Goal: Task Accomplishment & Management: Use online tool/utility

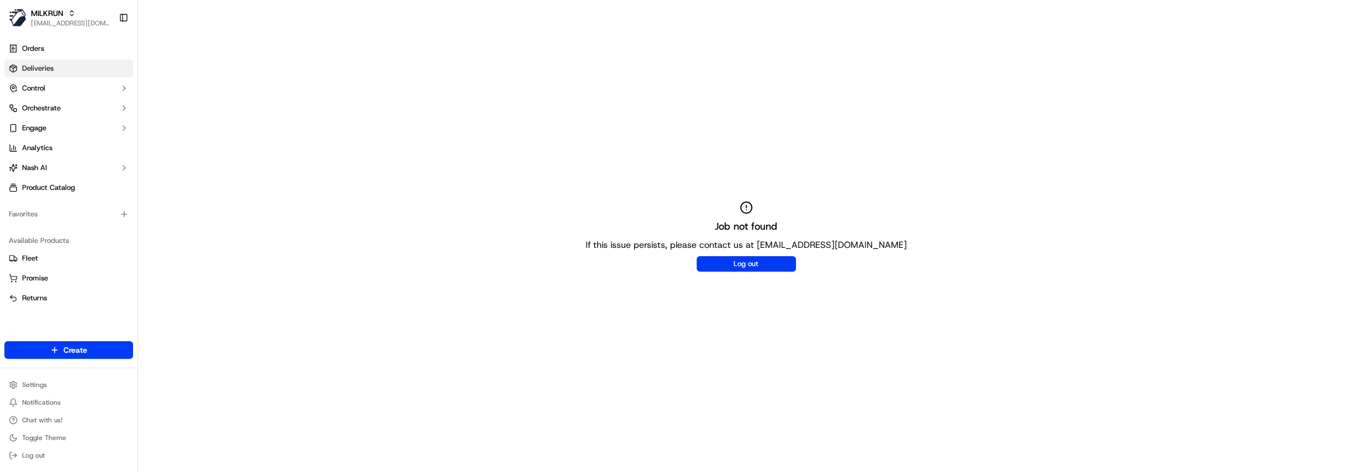
click at [65, 70] on link "Deliveries" at bounding box center [68, 69] width 129 height 18
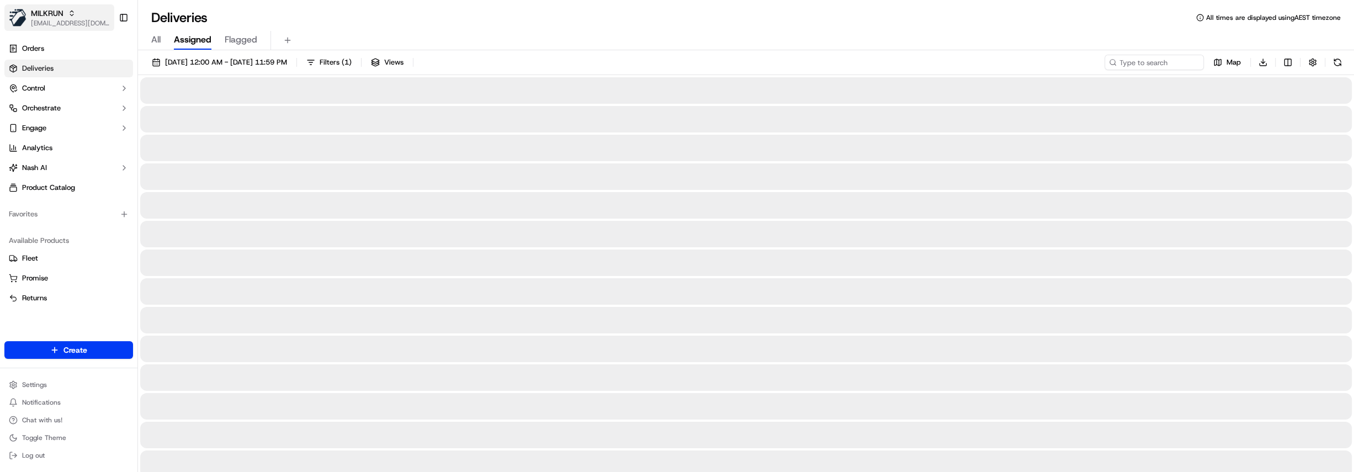
click at [73, 21] on span "[EMAIL_ADDRESS][DOMAIN_NAME]" at bounding box center [70, 23] width 79 height 9
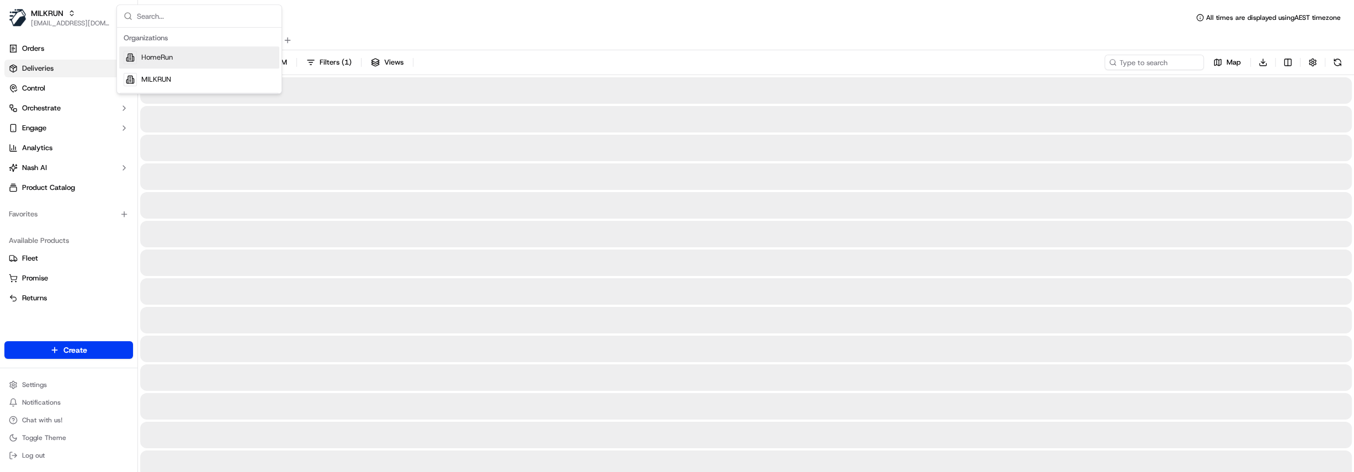
click at [168, 57] on span "HomeRun" at bounding box center [156, 57] width 31 height 10
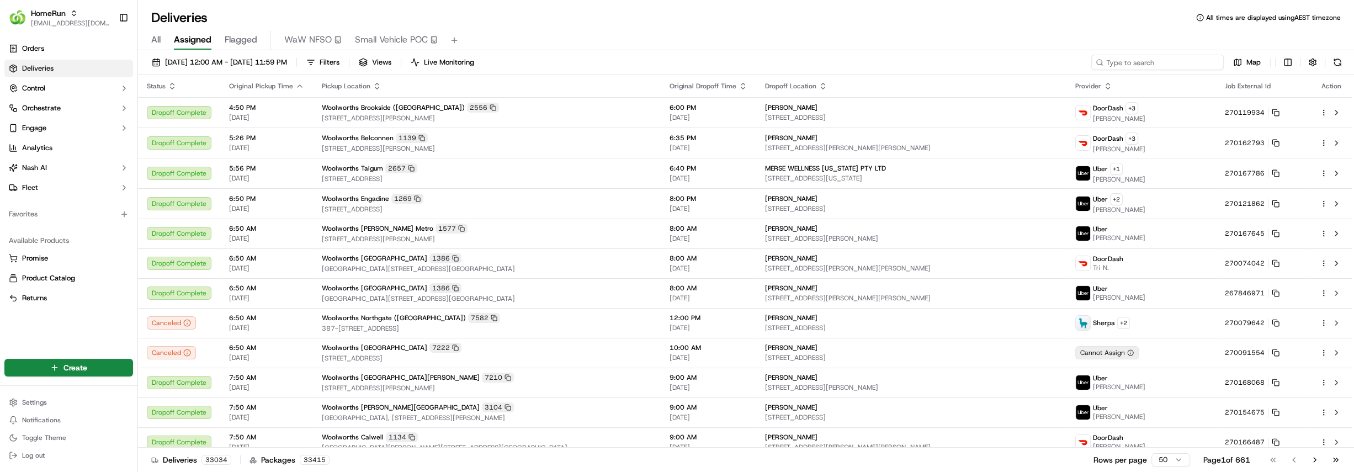
click at [1178, 62] on input at bounding box center [1157, 62] width 133 height 15
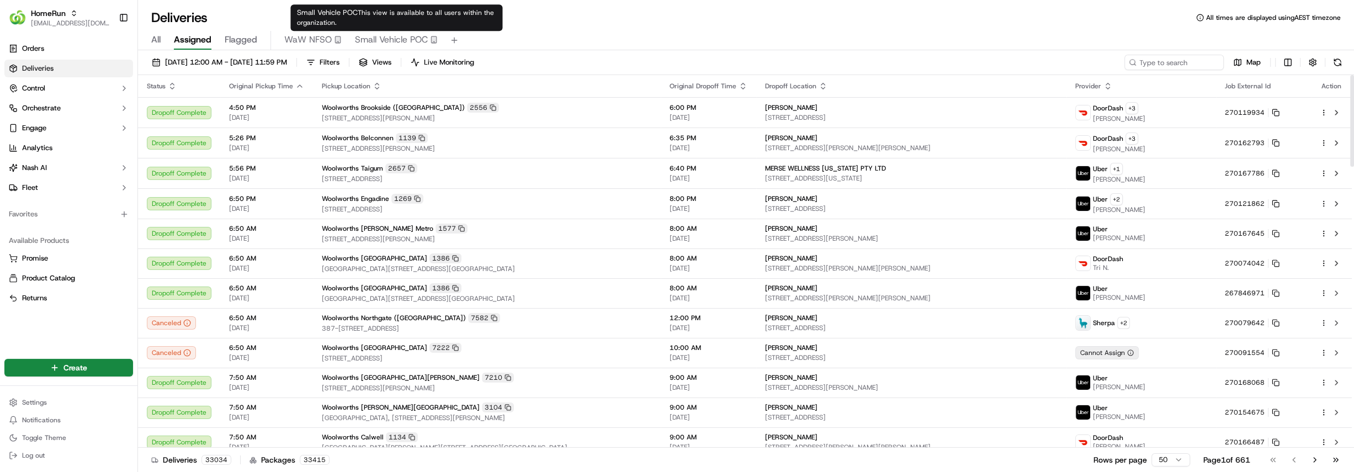
click at [398, 38] on span "Small Vehicle POC" at bounding box center [391, 39] width 73 height 13
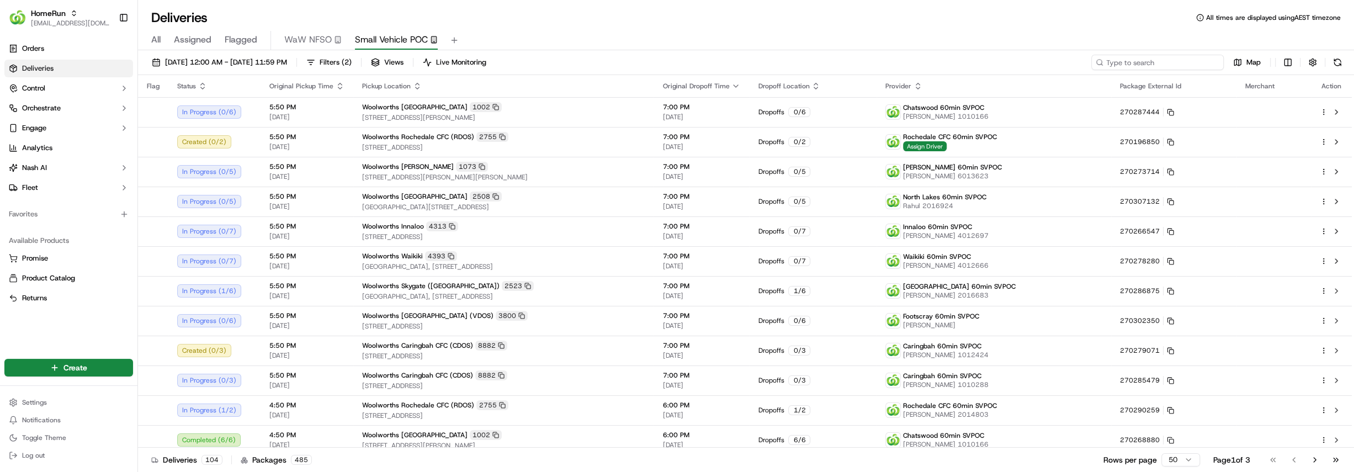
click at [1187, 65] on input at bounding box center [1157, 62] width 133 height 15
type input "walkerville"
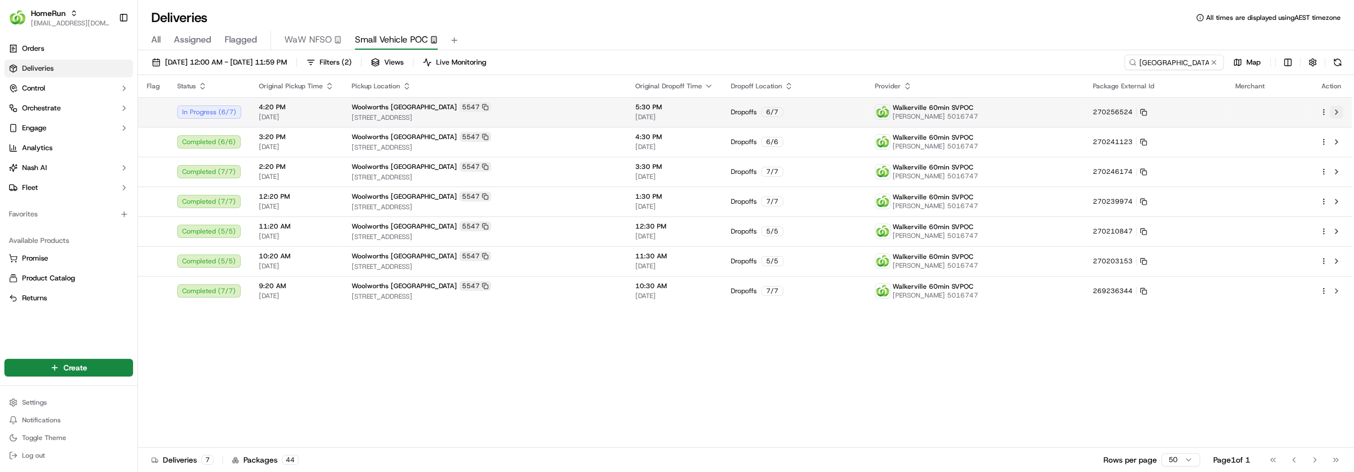
click at [1336, 111] on button at bounding box center [1336, 111] width 13 height 13
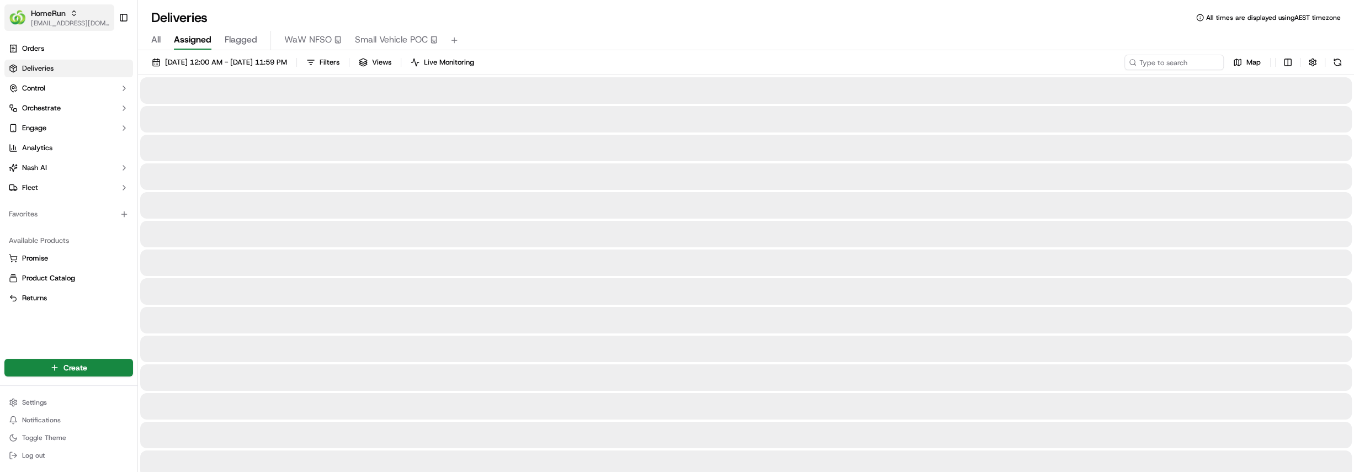
click at [46, 19] on span "[EMAIL_ADDRESS][DOMAIN_NAME]" at bounding box center [70, 23] width 79 height 9
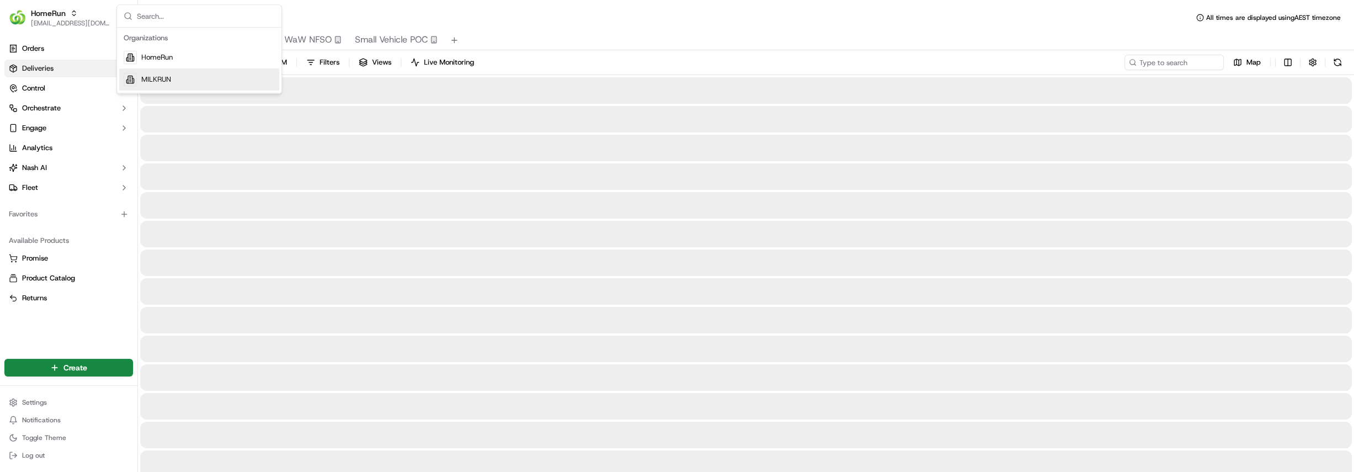
click at [189, 76] on div "MILKRUN" at bounding box center [199, 79] width 160 height 22
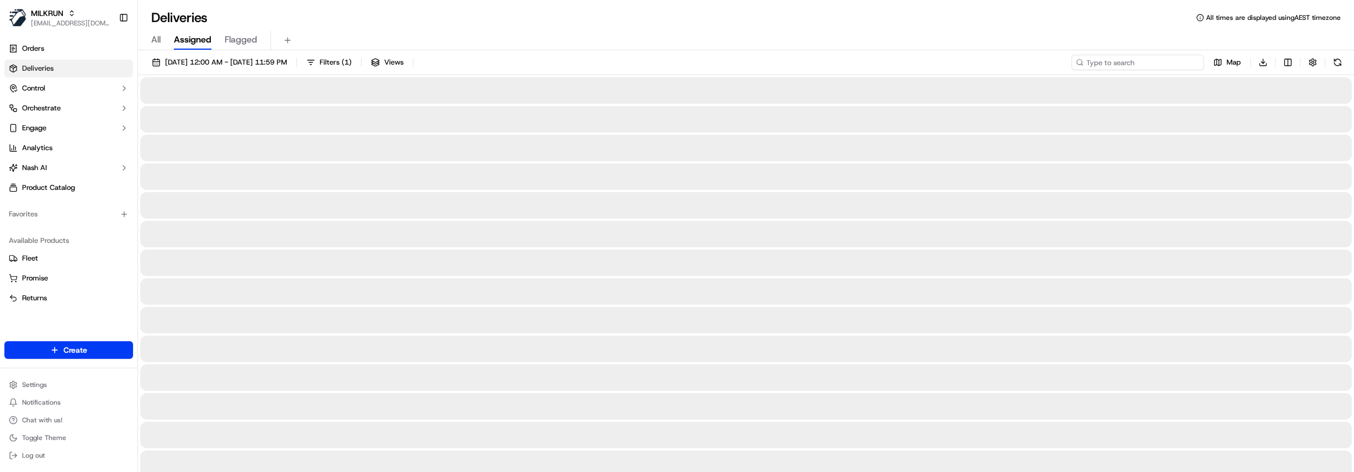
click at [1143, 68] on input at bounding box center [1138, 62] width 133 height 15
paste input "af586e46-3c6d-48cb-9eb6-79f6f855fa25"
type input "af586e46-3c6d-48cb-9eb6-79f6f855fa25"
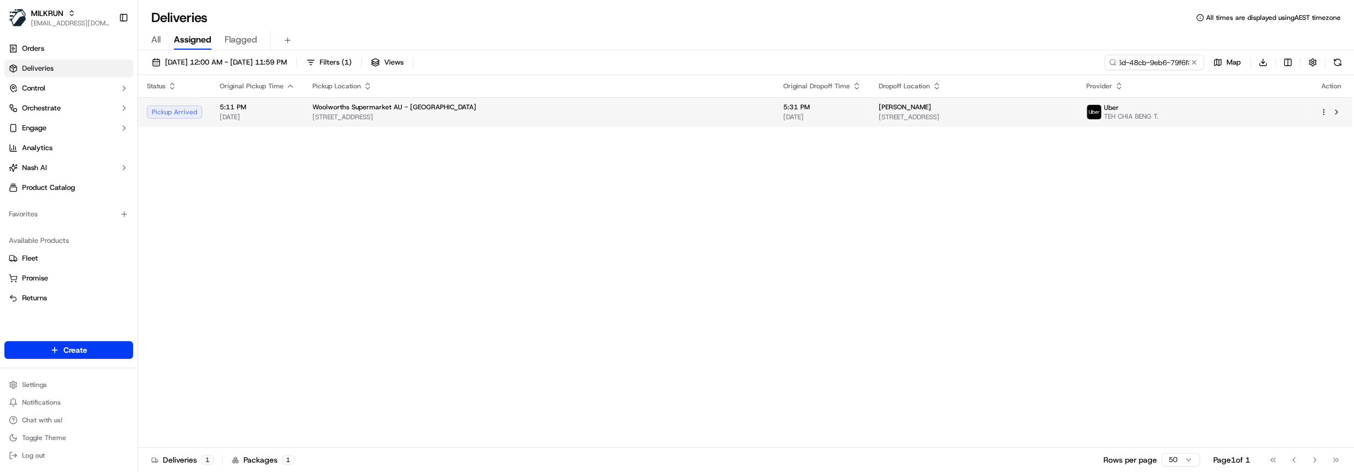
click at [944, 111] on div "hayley HunterEvans" at bounding box center [974, 107] width 190 height 9
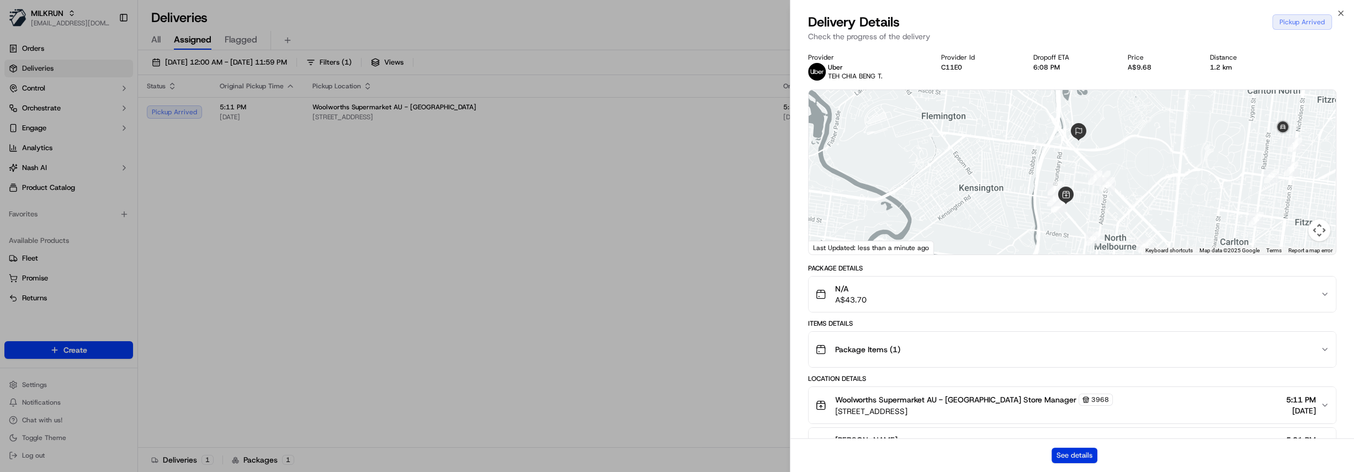
click at [1078, 454] on button "See details" at bounding box center [1075, 455] width 46 height 15
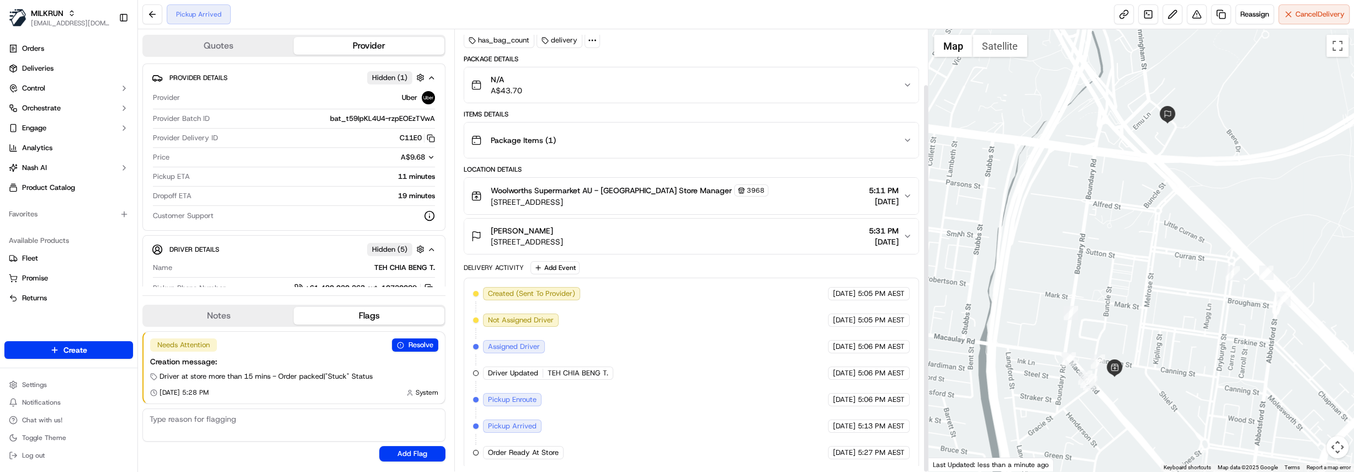
scroll to position [62, 0]
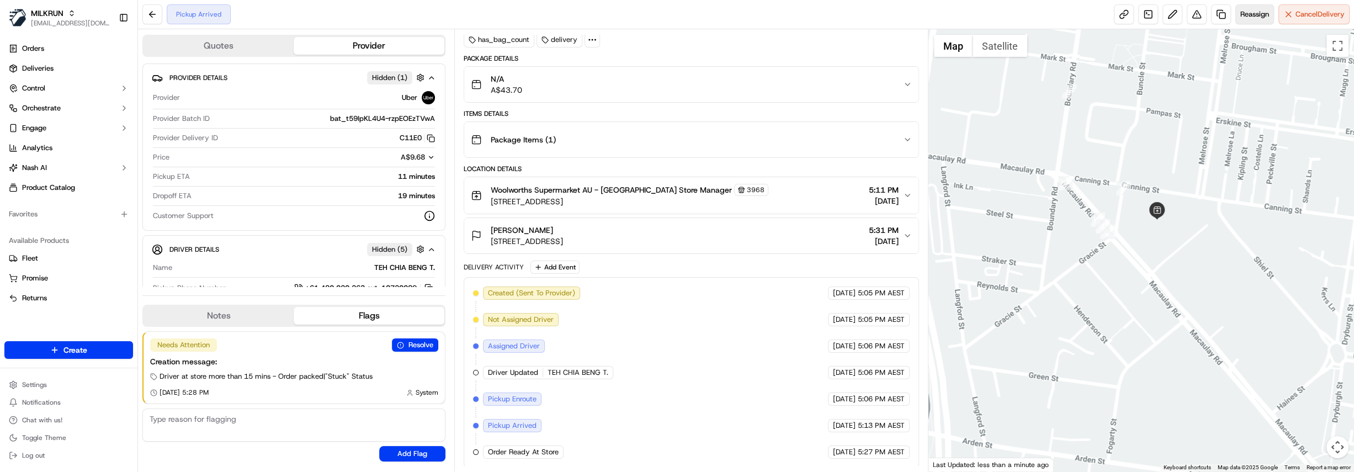
click at [1248, 17] on span "Reassign" at bounding box center [1255, 14] width 29 height 10
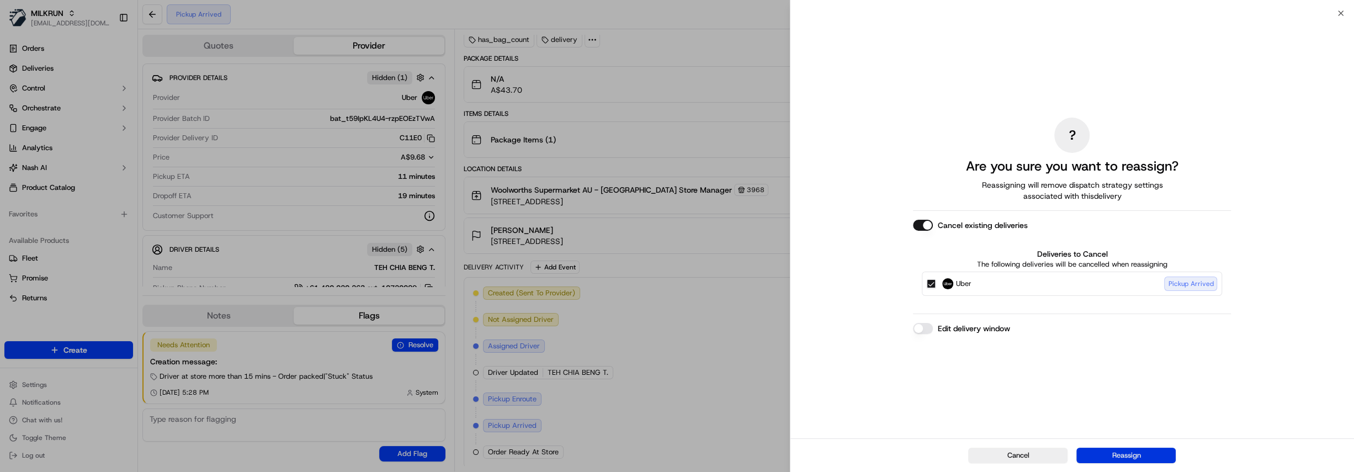
click at [1143, 456] on button "Reassign" at bounding box center [1126, 455] width 99 height 15
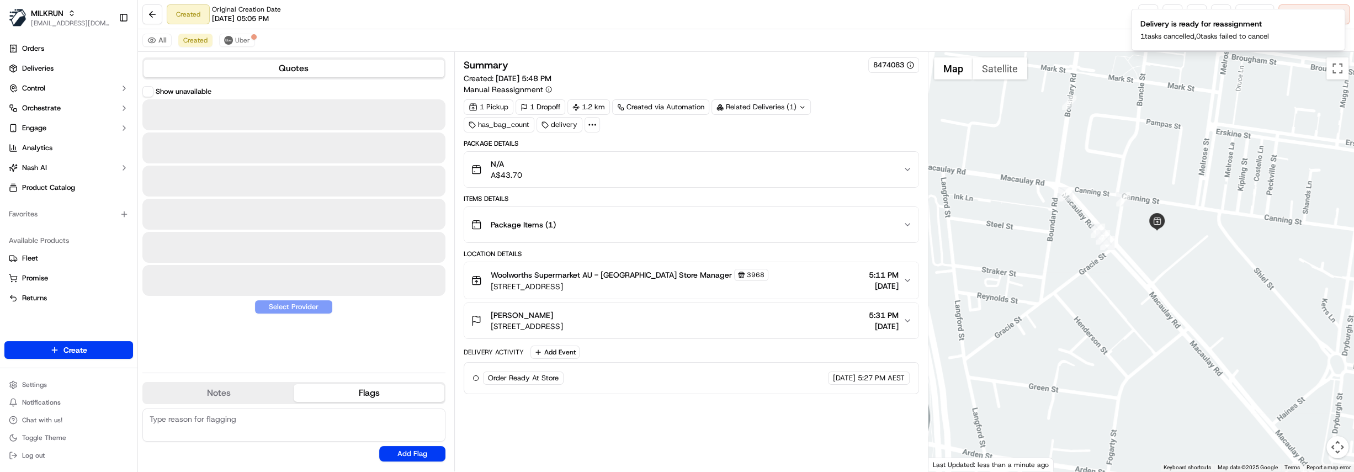
scroll to position [0, 0]
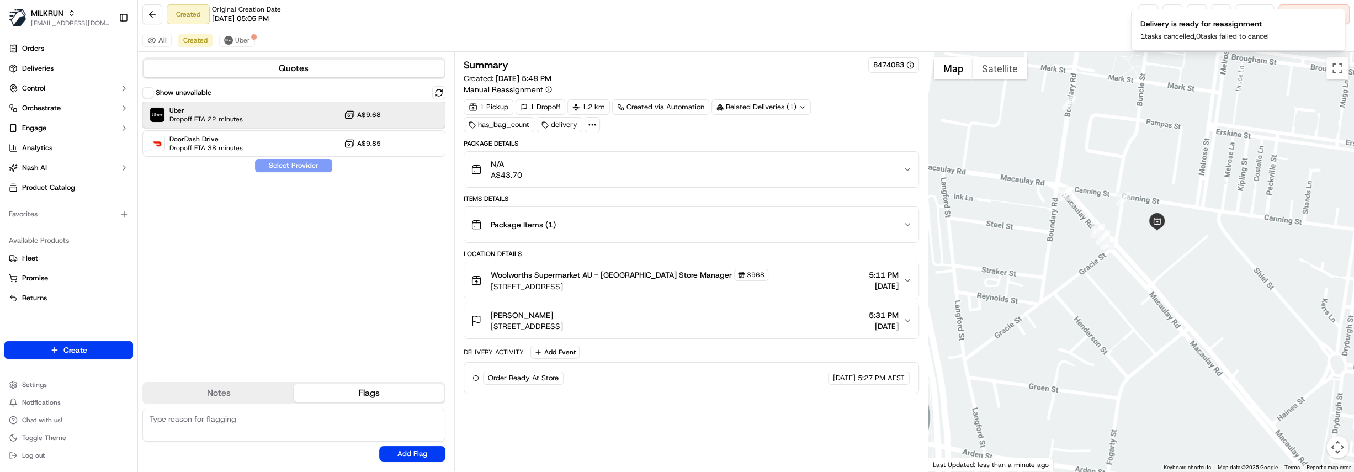
click at [251, 118] on div "Uber Dropoff ETA 22 minutes A$9.68" at bounding box center [293, 115] width 303 height 27
click at [281, 167] on button "Assign Provider" at bounding box center [294, 165] width 78 height 13
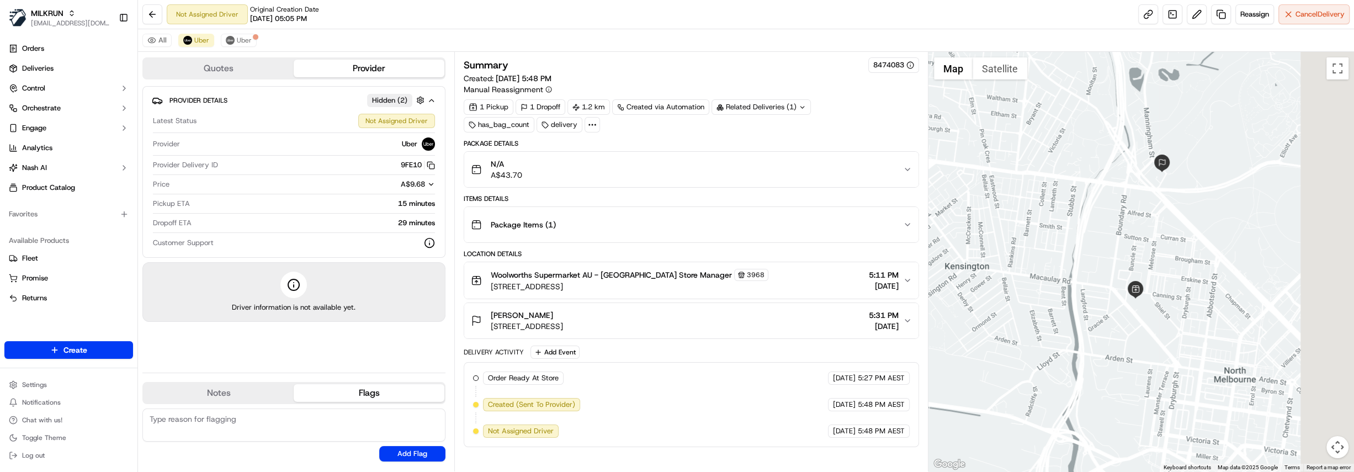
drag, startPoint x: 1270, startPoint y: 315, endPoint x: 1115, endPoint y: 303, distance: 155.1
click at [1115, 303] on div at bounding box center [1142, 262] width 426 height 420
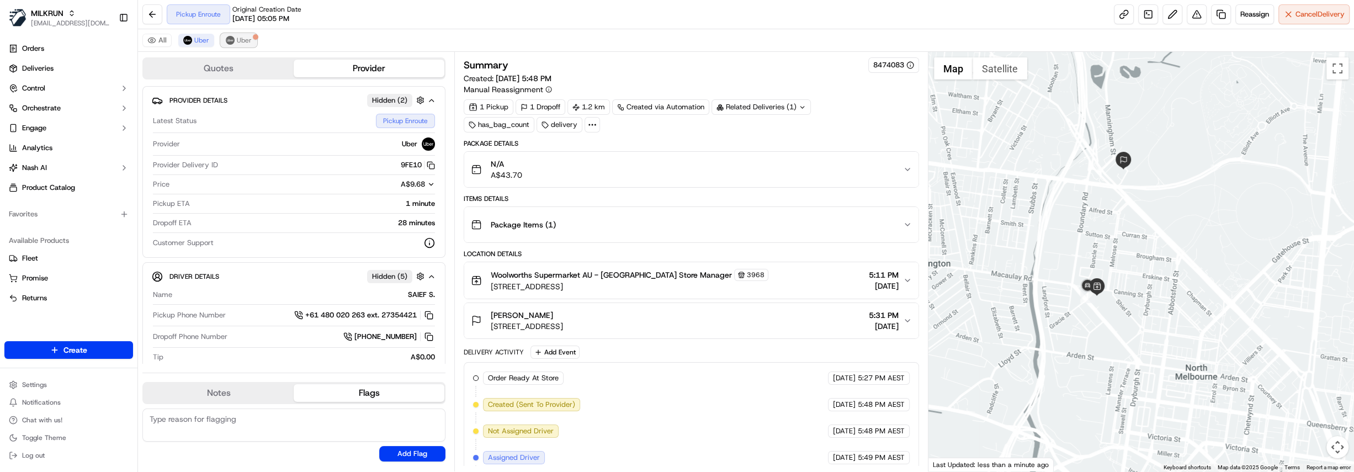
click at [235, 38] on button "Uber" at bounding box center [239, 40] width 36 height 13
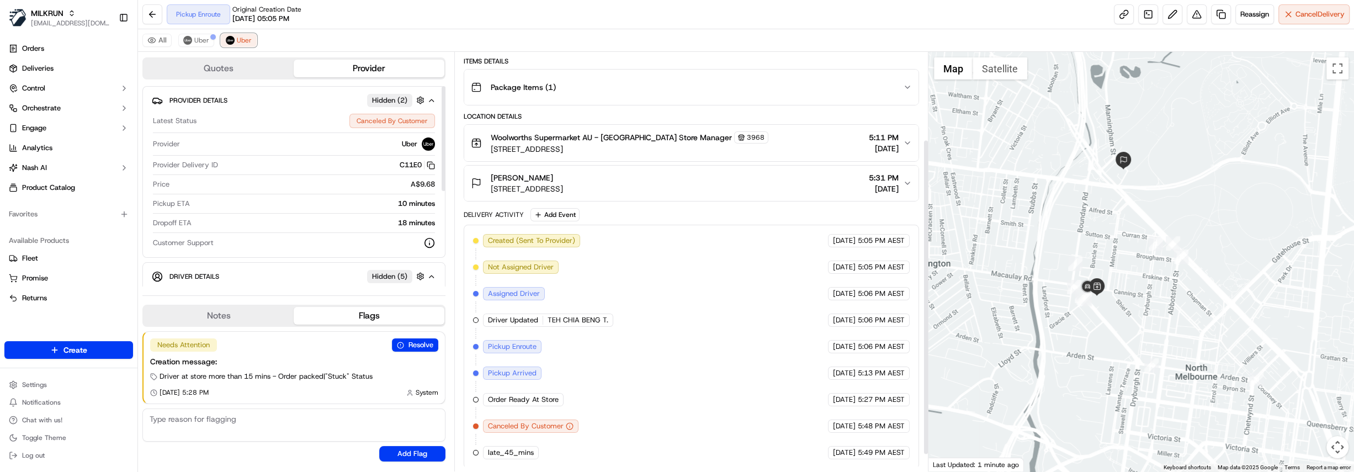
scroll to position [138, 0]
click at [195, 40] on span "Uber" at bounding box center [201, 40] width 15 height 9
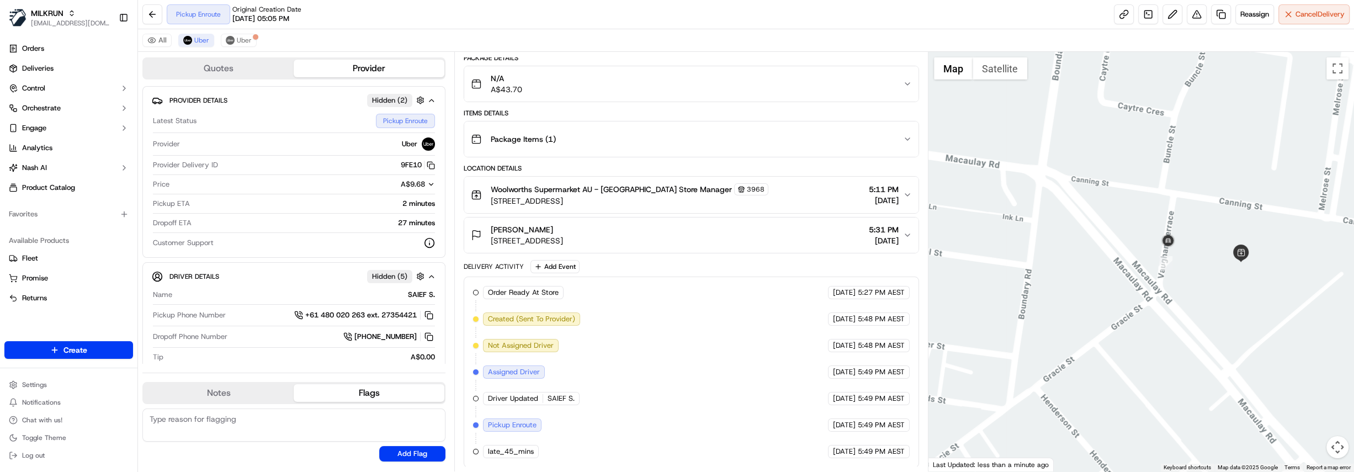
drag, startPoint x: 1244, startPoint y: 295, endPoint x: 1167, endPoint y: 294, distance: 77.9
click at [1167, 294] on div at bounding box center [1142, 262] width 426 height 420
